Goal: Contribute content: Contribute content

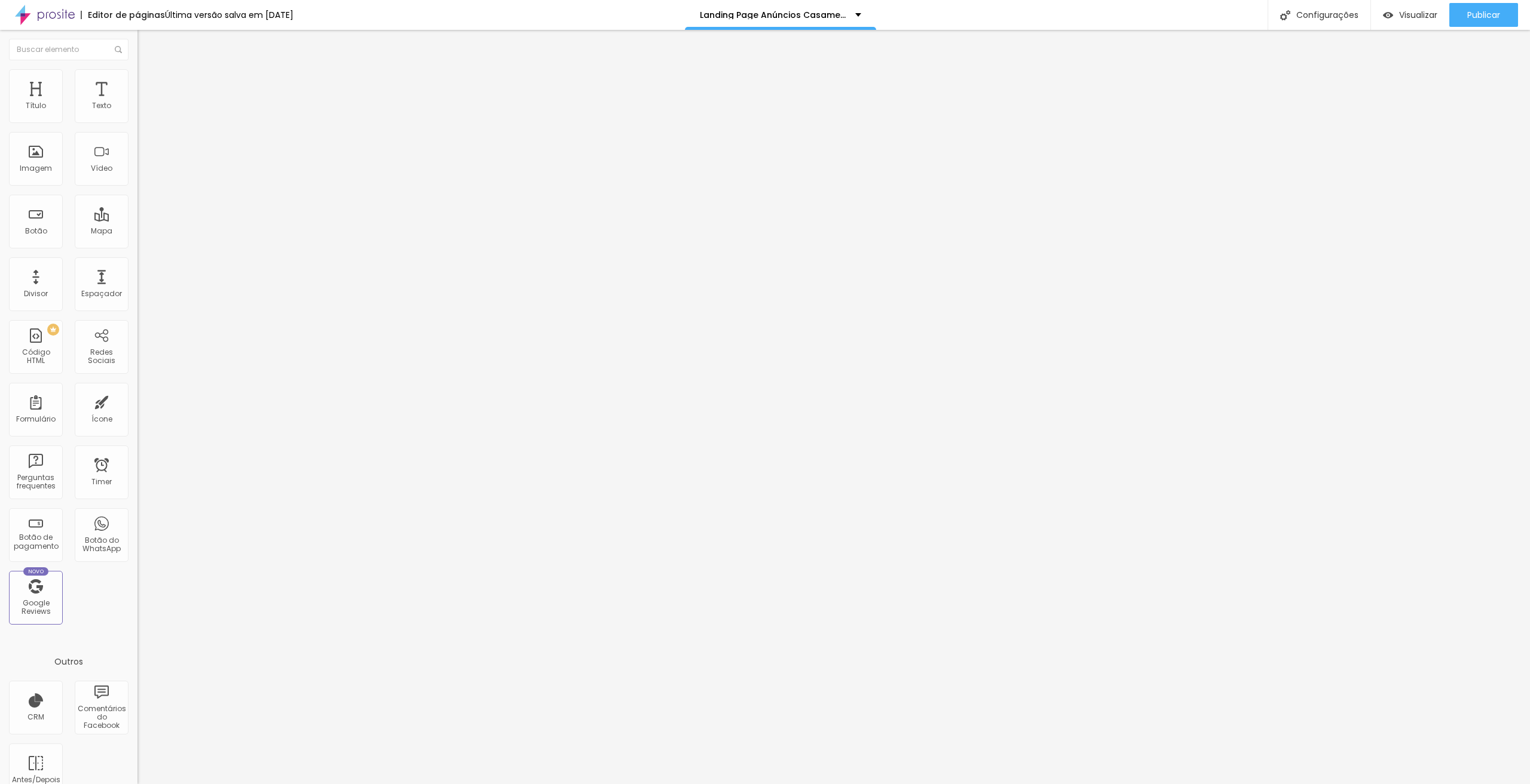
click at [137, 103] on span "Trocar imagem" at bounding box center [170, 97] width 65 height 10
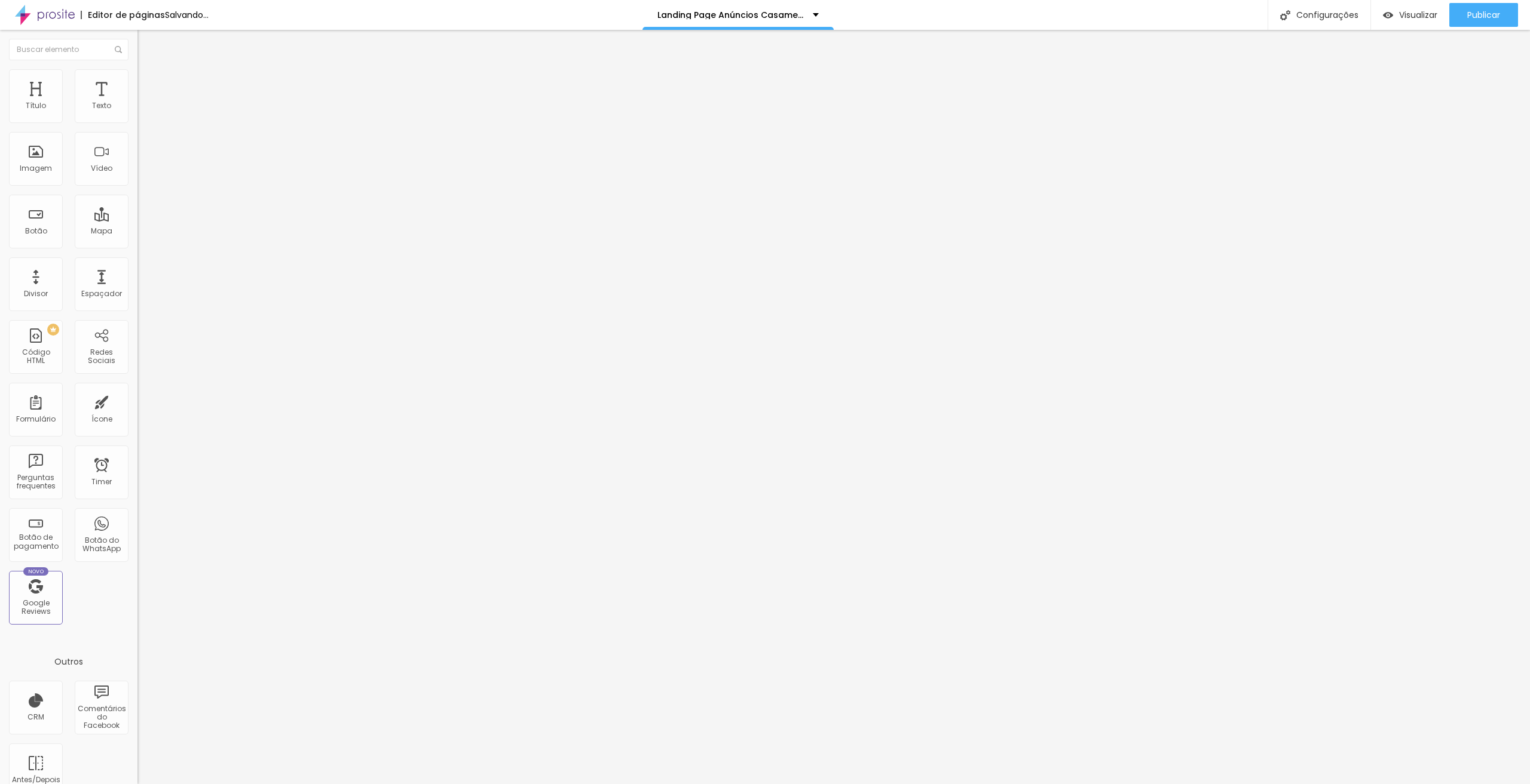
click at [137, 103] on span "Trocar imagem" at bounding box center [170, 97] width 65 height 10
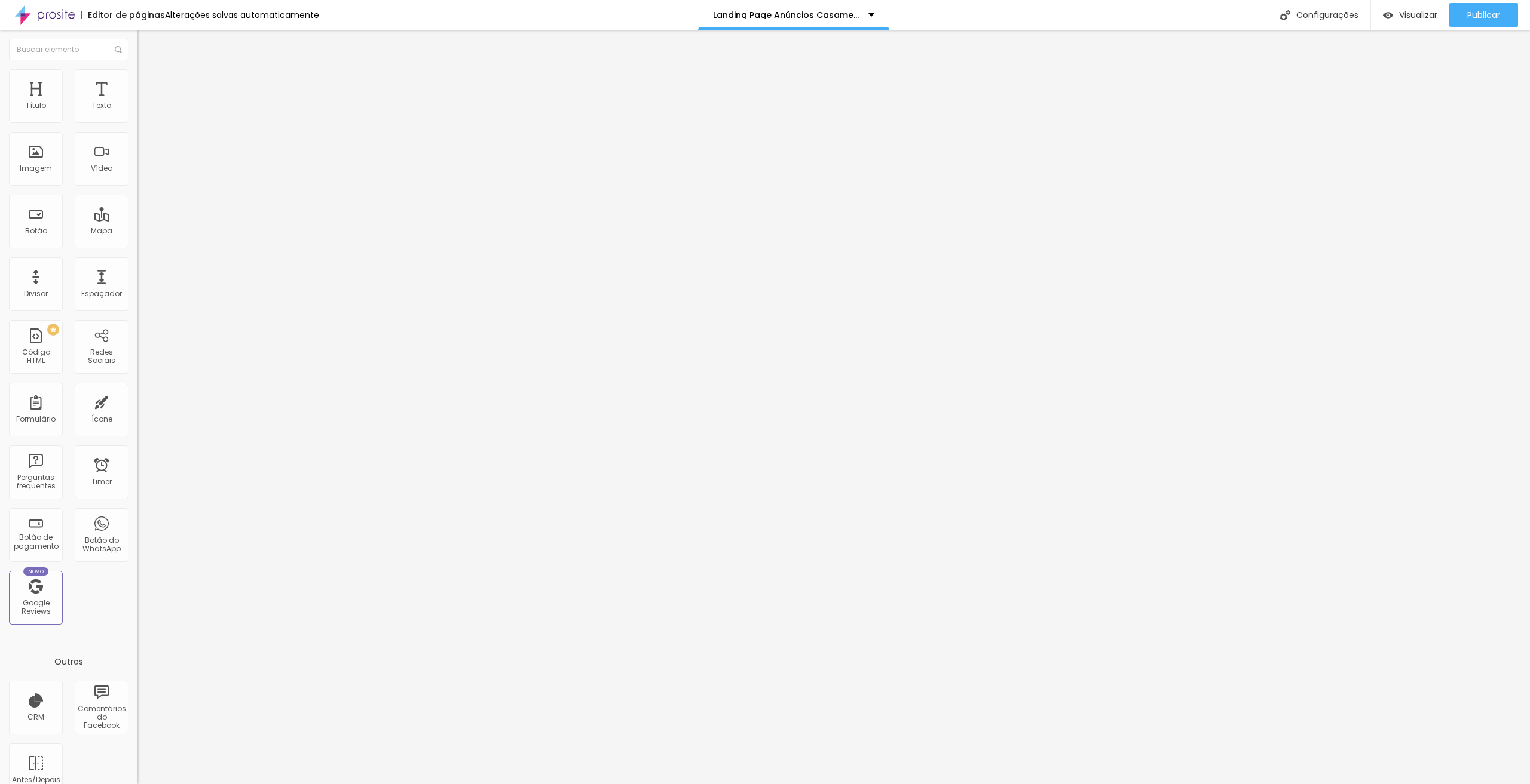
click at [1489, 12] on span "Publicar" at bounding box center [1483, 14] width 33 height 10
click at [137, 103] on span "Trocar imagem" at bounding box center [170, 97] width 65 height 10
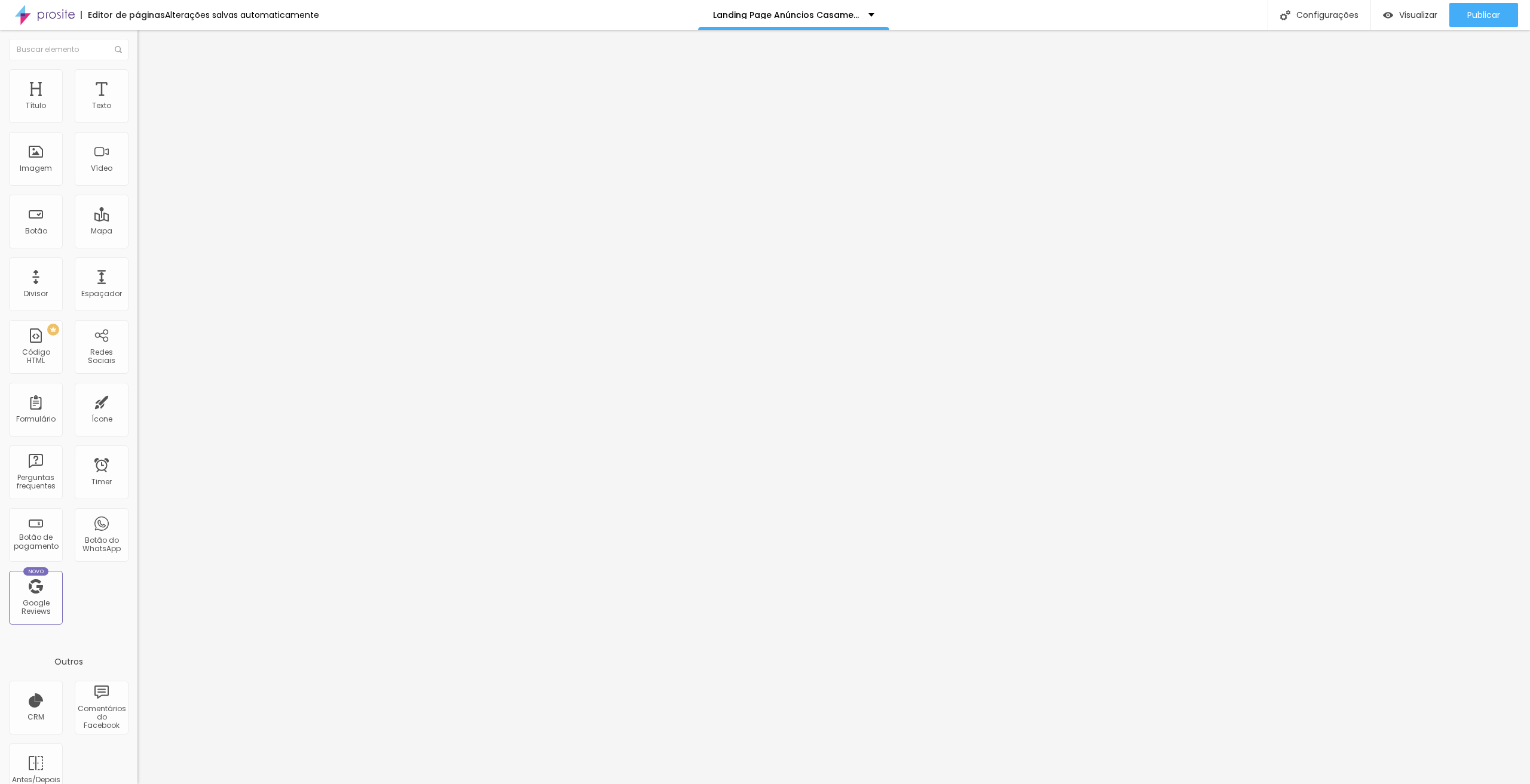
drag, startPoint x: 1040, startPoint y: 56, endPoint x: 1009, endPoint y: 257, distance: 203.4
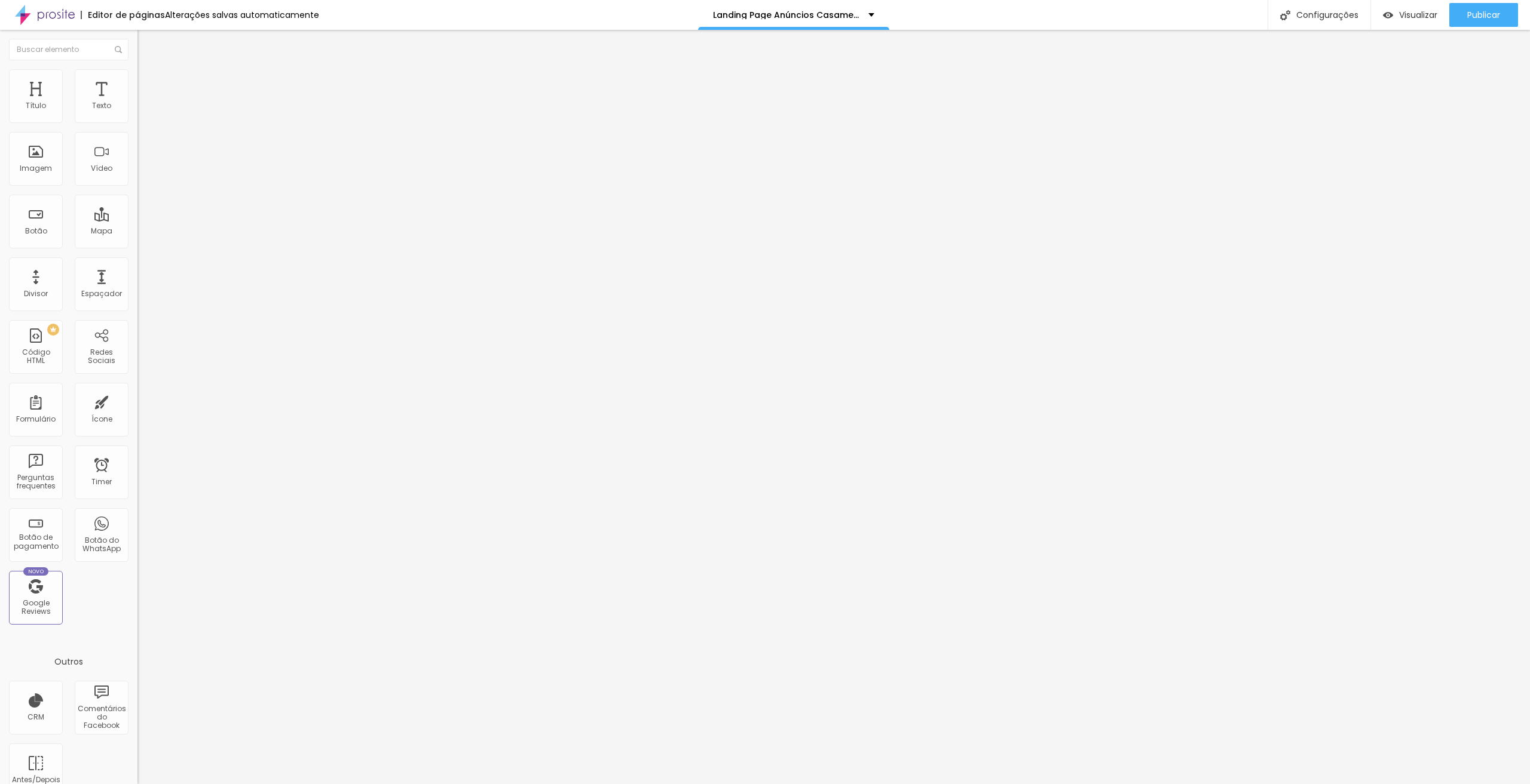
click at [137, 103] on span "Trocar imagem" at bounding box center [170, 97] width 65 height 10
click at [1485, 12] on span "Publicar" at bounding box center [1483, 14] width 33 height 10
click at [137, 103] on span "Trocar imagem" at bounding box center [170, 97] width 65 height 10
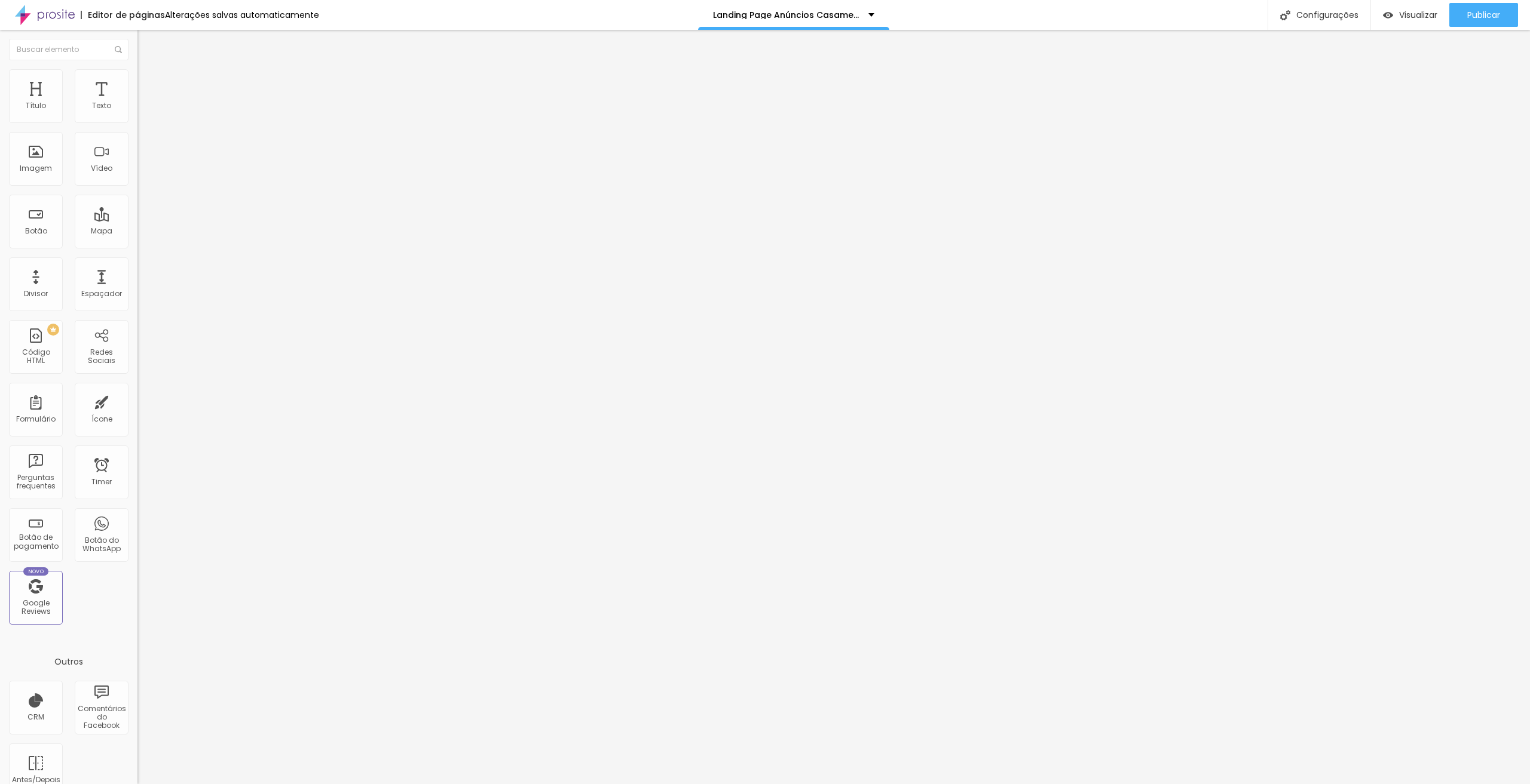
click at [137, 103] on span "Trocar imagem" at bounding box center [170, 97] width 65 height 10
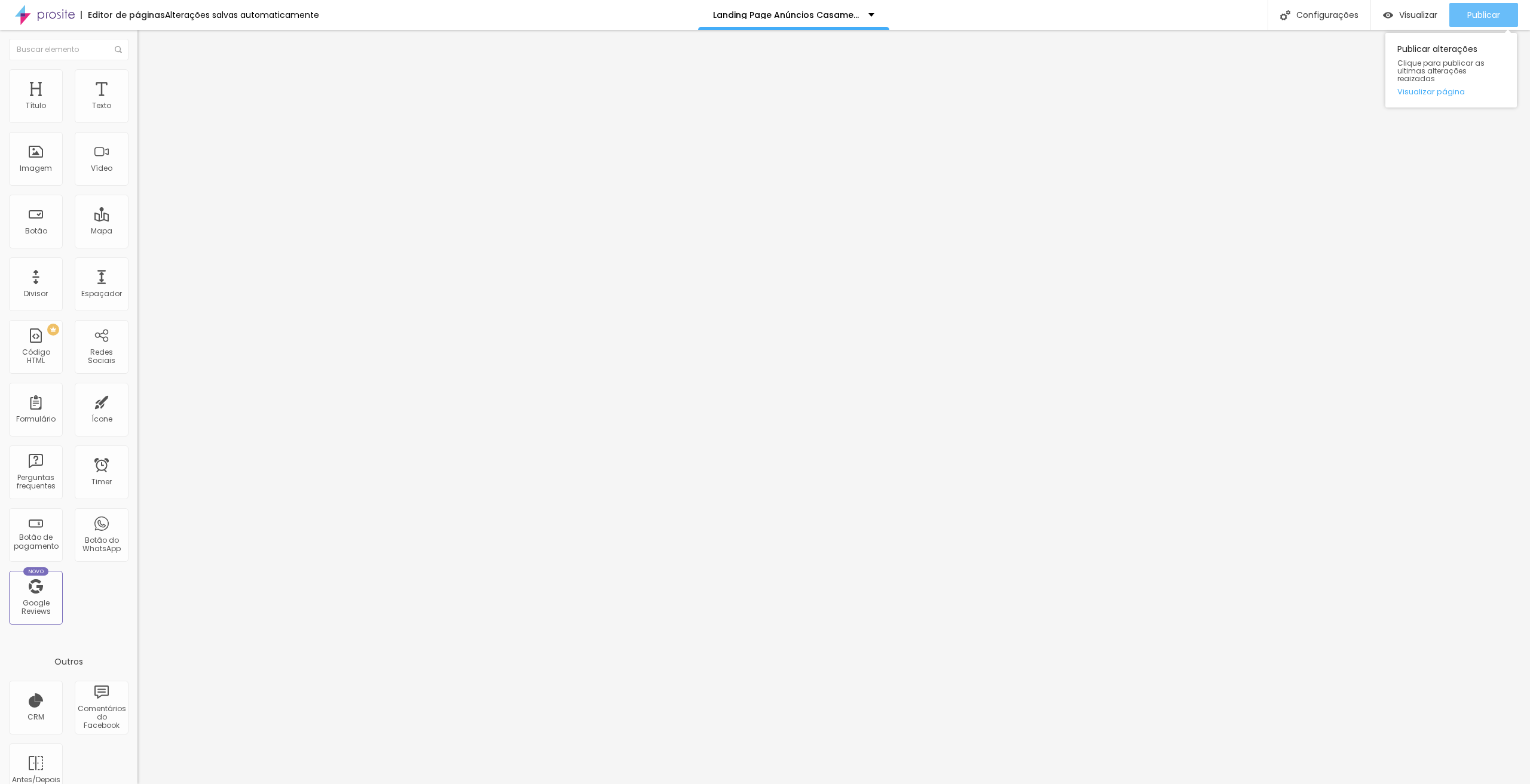
click at [1497, 14] on span "Publicar" at bounding box center [1483, 14] width 33 height 10
click at [1458, 19] on button "Publicar" at bounding box center [1484, 14] width 69 height 24
click at [1473, 10] on span "Publicar" at bounding box center [1483, 14] width 33 height 10
drag, startPoint x: 65, startPoint y: 130, endPoint x: 0, endPoint y: 131, distance: 65.0
click at [137, 131] on div "Texto Clique aqui Alinhamento Tamanho Pequeno Pequeno Normal Grande Link URL [U…" at bounding box center [205, 183] width 137 height 181
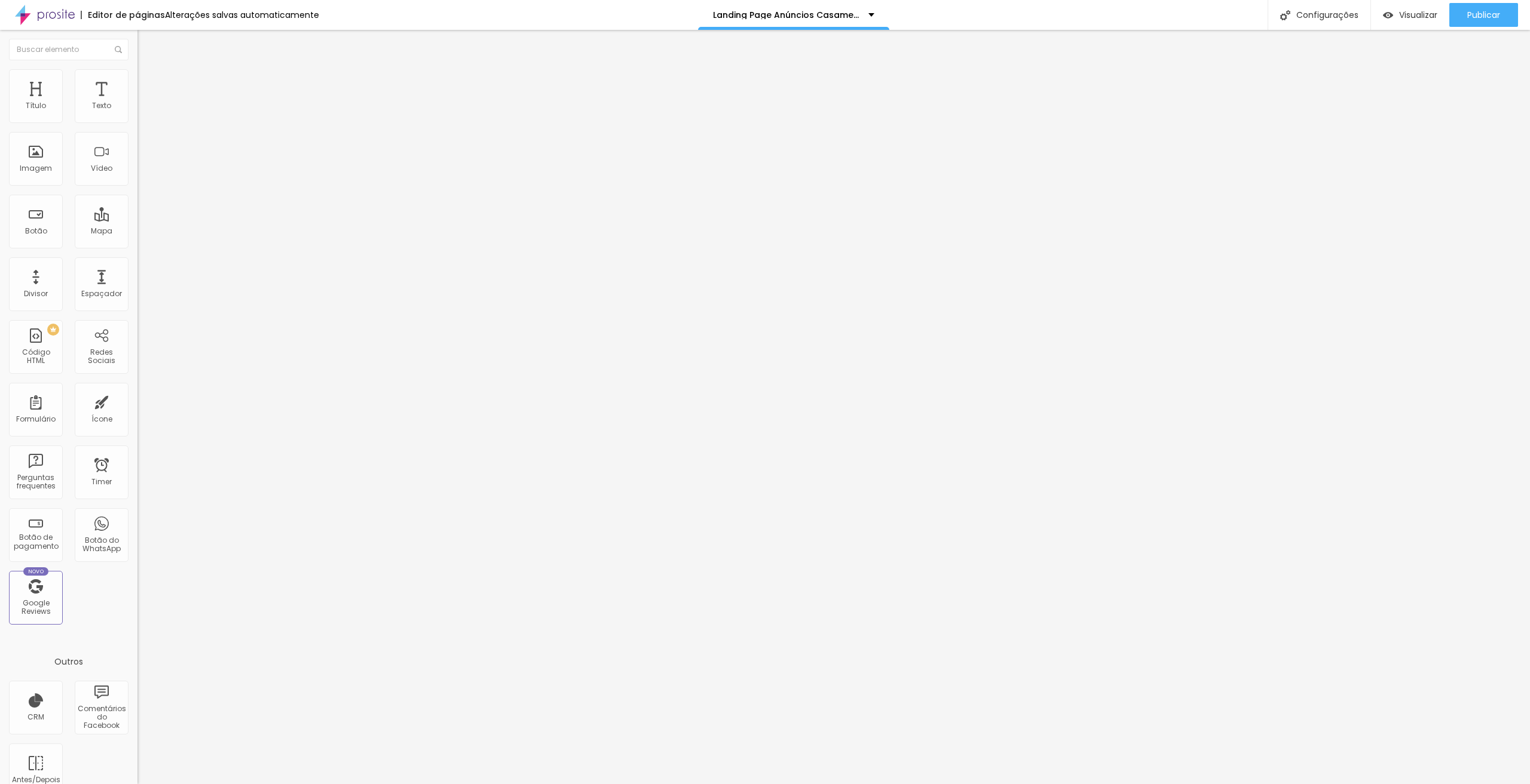
paste input "Portfólio"
type input "Portfólio"
drag, startPoint x: 75, startPoint y: 131, endPoint x: 8, endPoint y: 133, distance: 67.0
click at [137, 133] on div "Texto Clique Aqui Alinhamento Tamanho Pequeno Pequeno Normal Grande Link URL [U…" at bounding box center [205, 183] width 137 height 181
paste input "Portfólio"
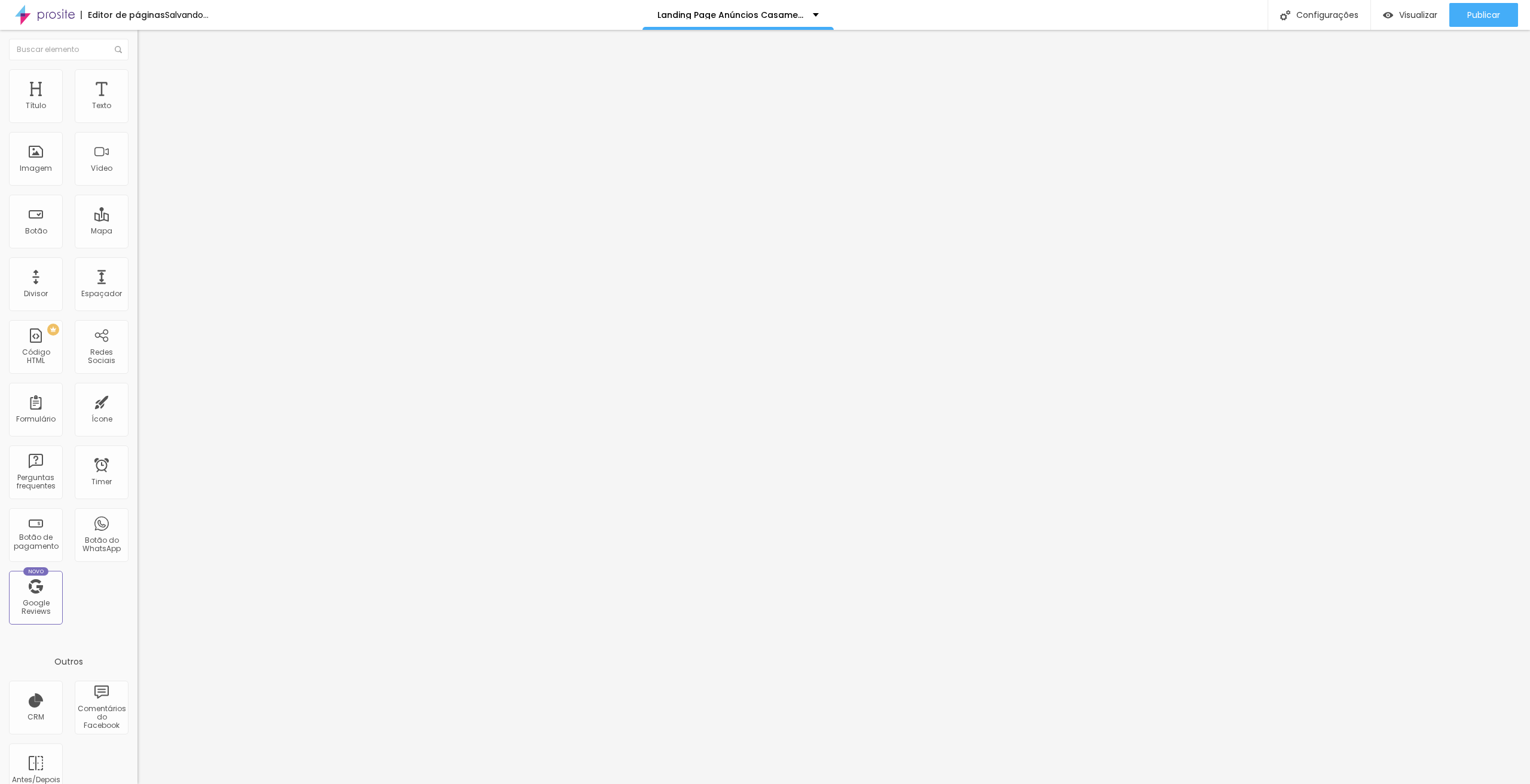
type input "Portfólio"
click at [1485, 7] on div "Publicar" at bounding box center [1483, 14] width 33 height 24
drag, startPoint x: 59, startPoint y: 137, endPoint x: 0, endPoint y: 143, distance: 59.3
click at [137, 143] on div "Texto Portfólio Alinhamento Tamanho Pequeno Pequeno Normal Grande Link URL [URL…" at bounding box center [205, 183] width 137 height 181
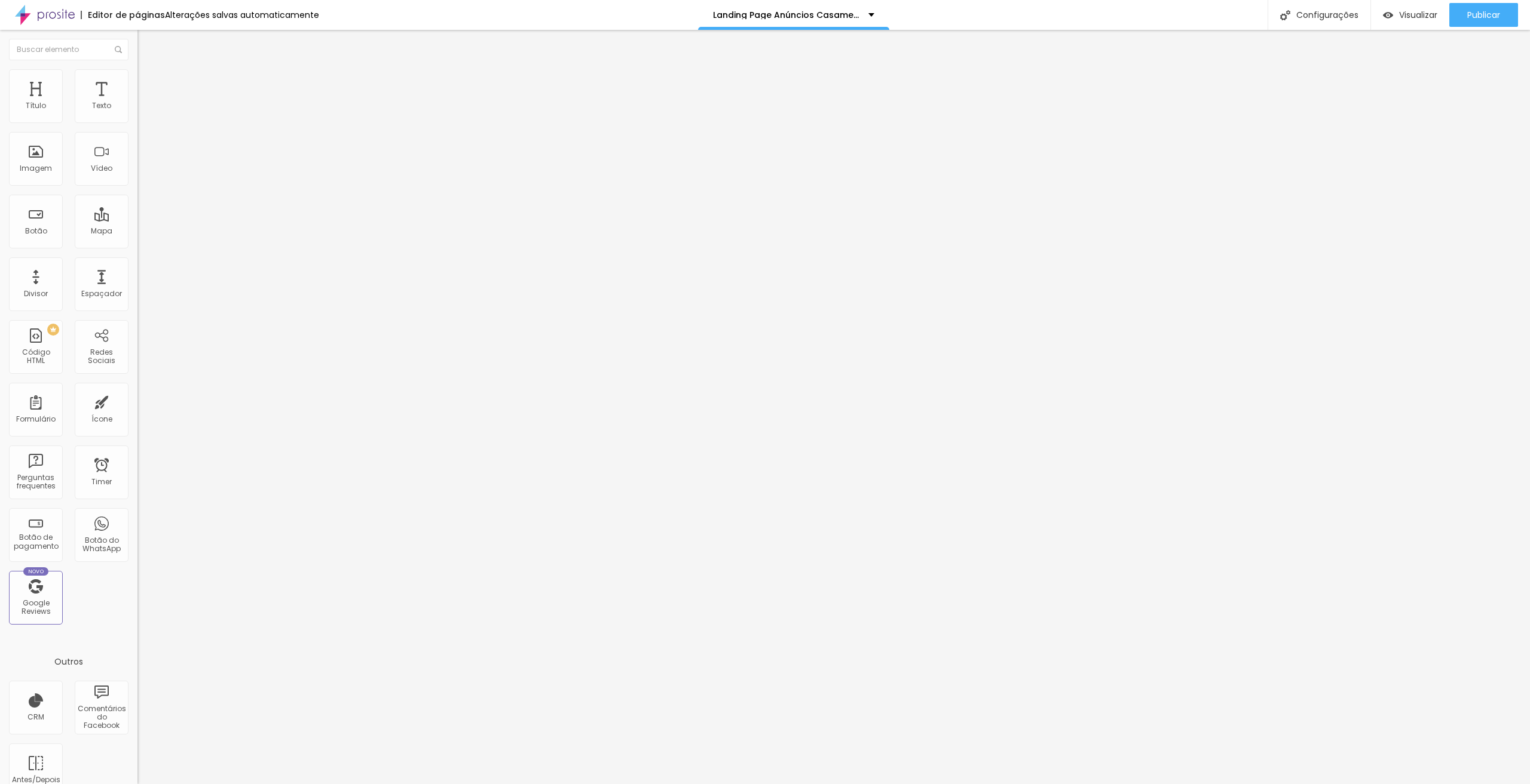
type input "Clique Aqui"
drag, startPoint x: 70, startPoint y: 133, endPoint x: 0, endPoint y: 133, distance: 70.0
click at [137, 133] on div "Texto Portfólio Alinhamento Tamanho Pequeno Pequeno Normal Grande Link URL [URL…" at bounding box center [205, 183] width 137 height 181
paste input "Clique Aqui"
type input "Clique Aqui"
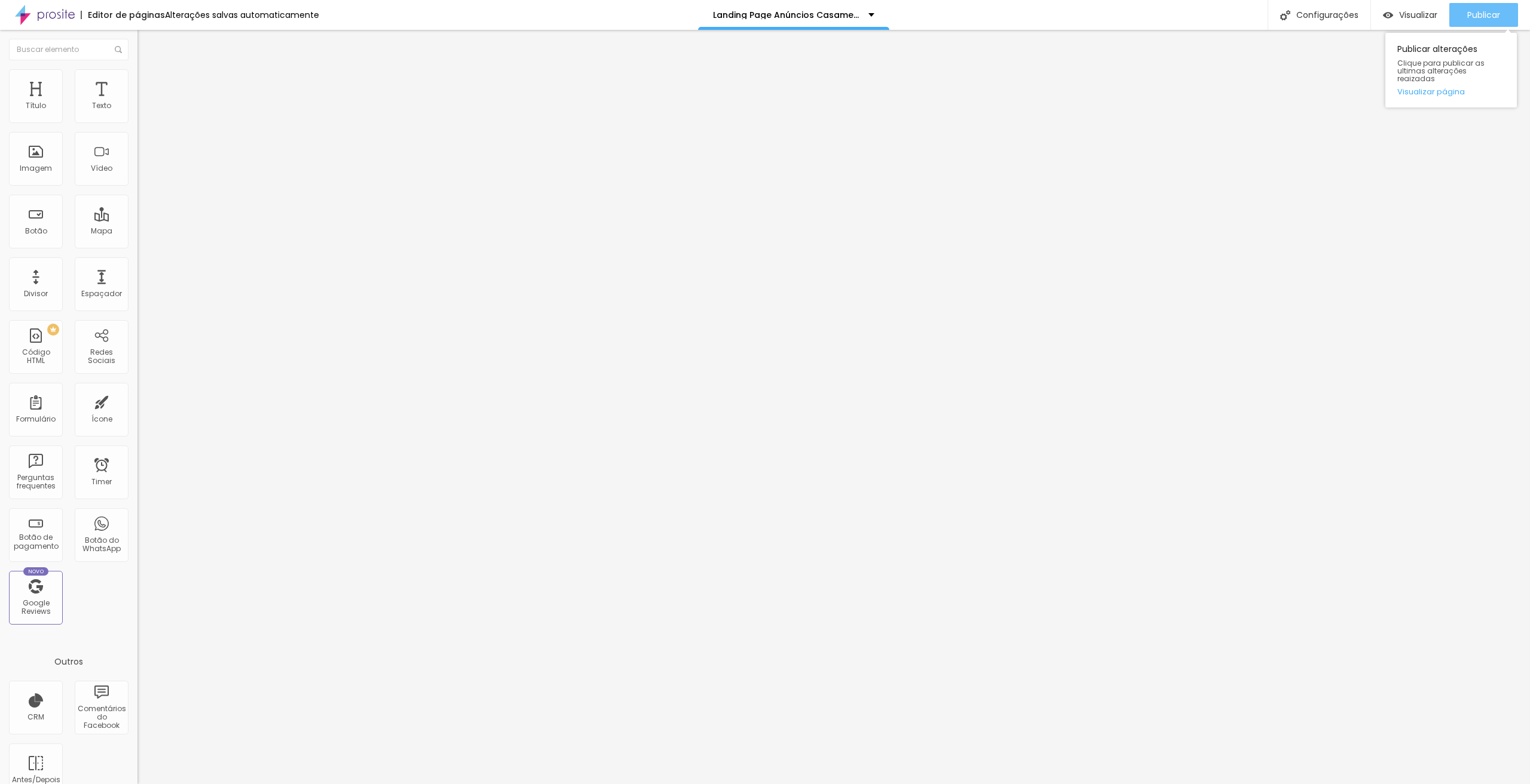
click at [1465, 8] on button "Publicar" at bounding box center [1484, 14] width 69 height 24
type input "22"
type input "21"
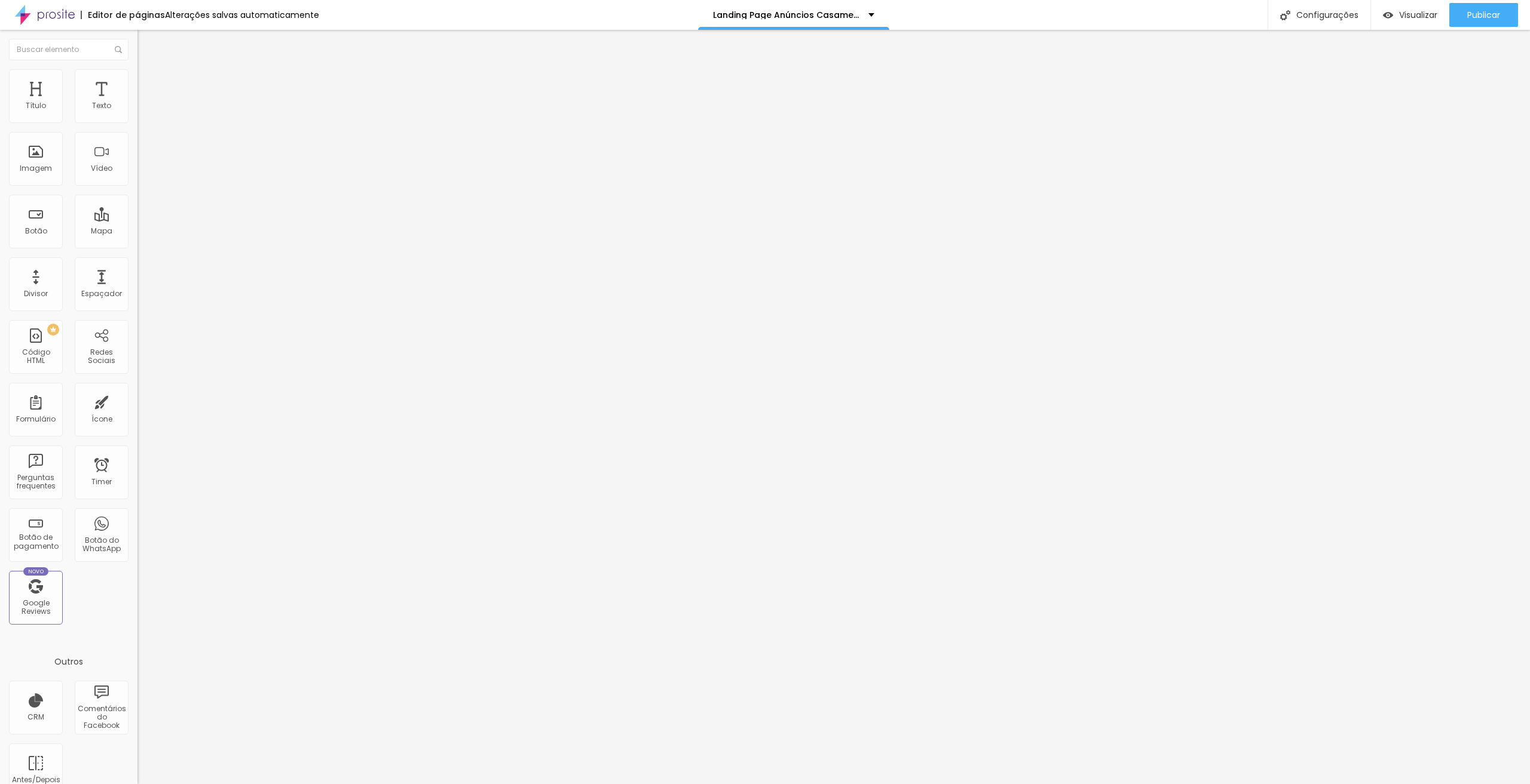
type input "20"
type input "19"
type input "18"
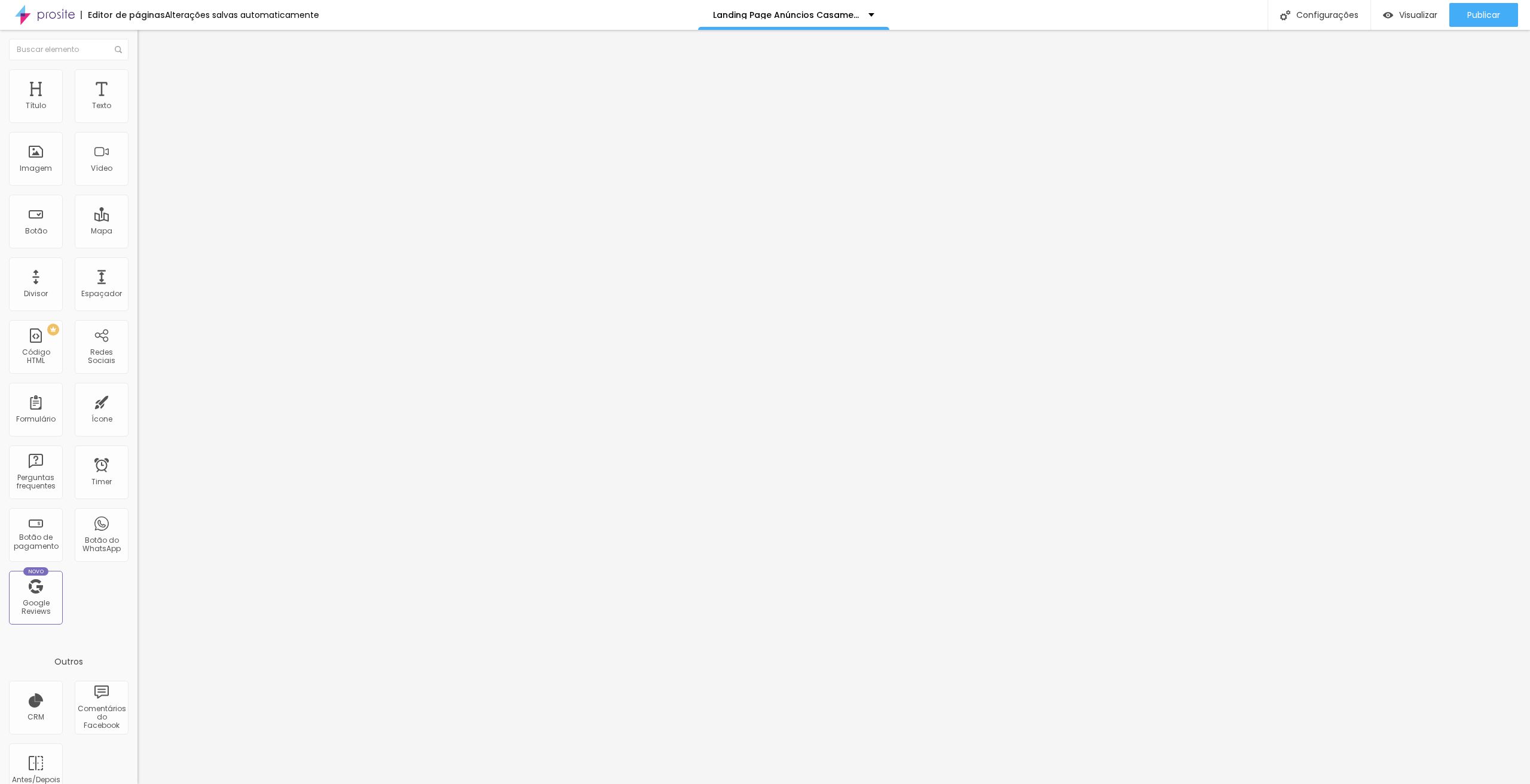
type input "18"
type input "17"
type input "16"
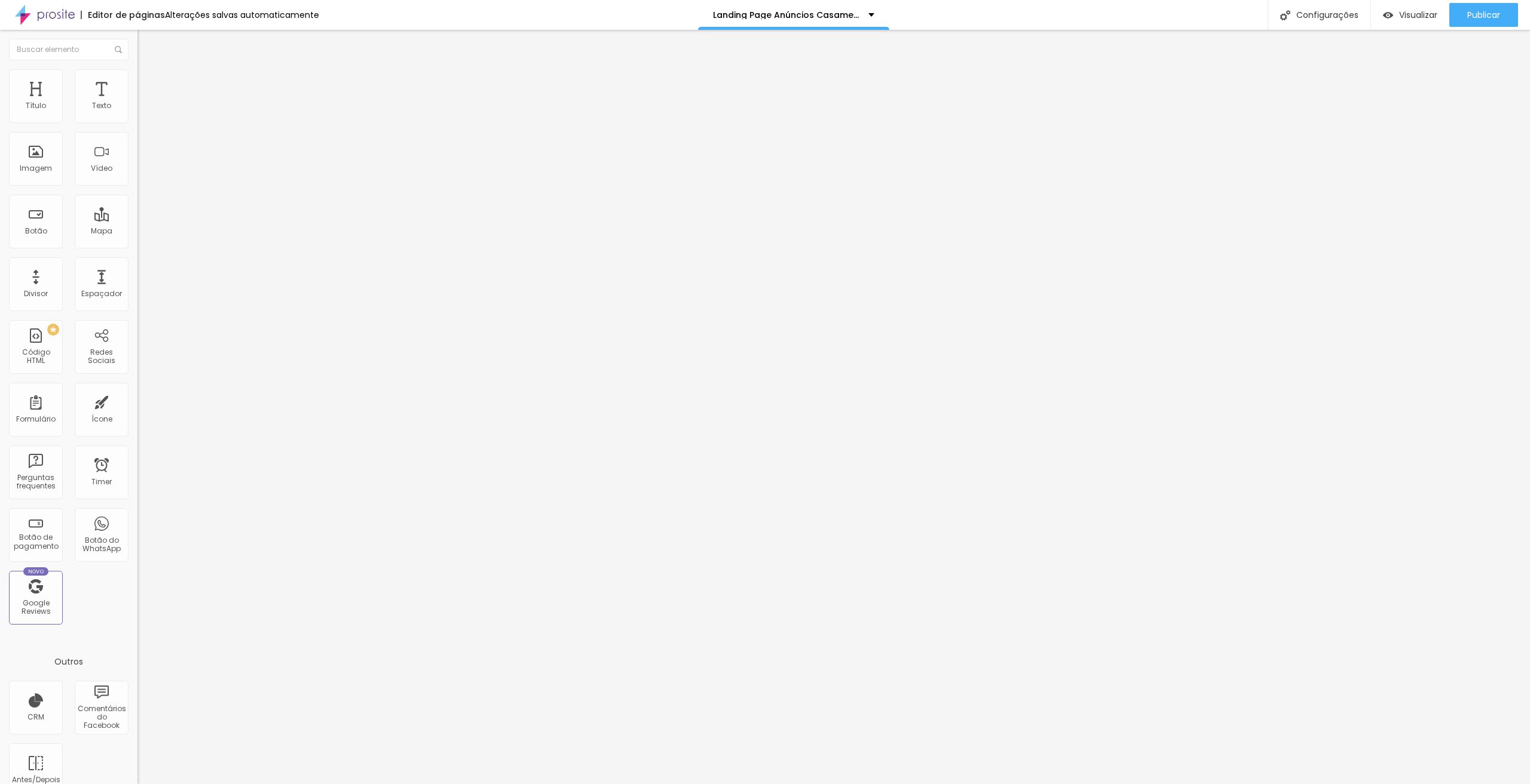
type input "15"
drag, startPoint x: 35, startPoint y: 251, endPoint x: 28, endPoint y: 250, distance: 7.1
type input "15"
click at [137, 282] on input "range" at bounding box center [175, 286] width 77 height 10
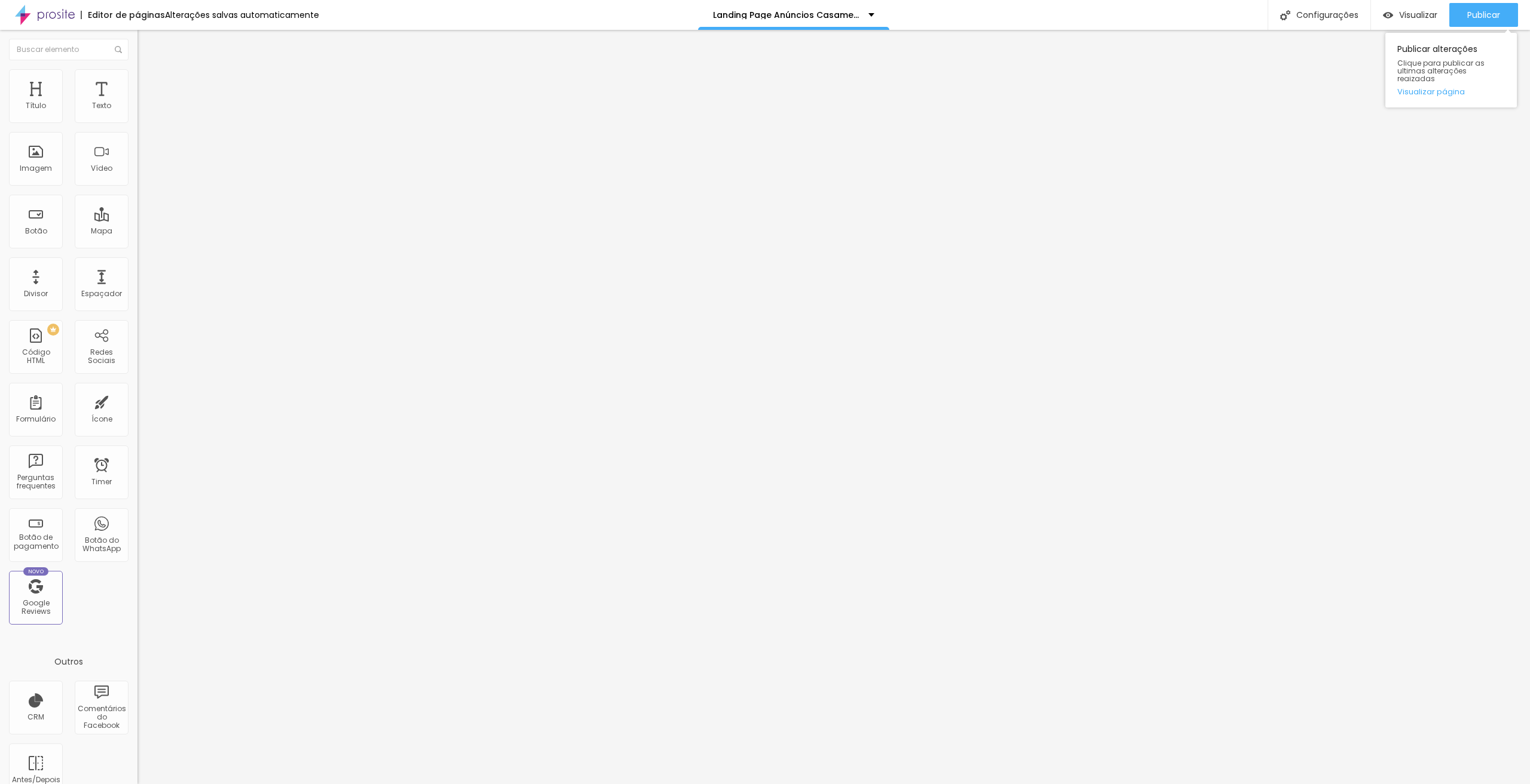
click at [1479, 3] on div "Publicar Publicar alterações Clique para publicar as ultimas alterações reaizad…" at bounding box center [1484, 15] width 69 height 30
click at [1479, 12] on span "Publicar" at bounding box center [1483, 14] width 33 height 10
click at [1495, 10] on span "Publicar" at bounding box center [1483, 14] width 33 height 10
click at [1488, 8] on div "Publicar" at bounding box center [1483, 14] width 33 height 24
